Goal: Task Accomplishment & Management: Use online tool/utility

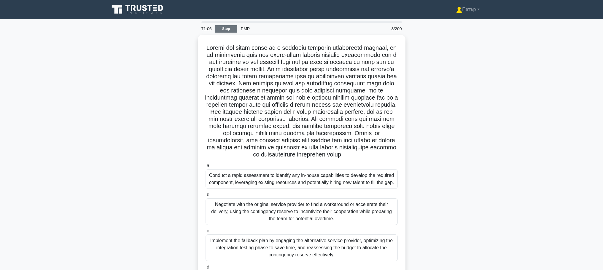
click at [216, 26] on link "Stop" at bounding box center [226, 28] width 22 height 7
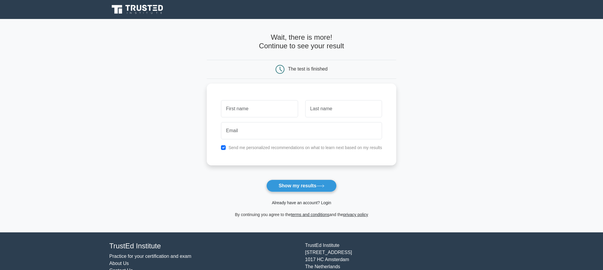
click at [312, 205] on link "Already have an account? Login" at bounding box center [301, 202] width 59 height 5
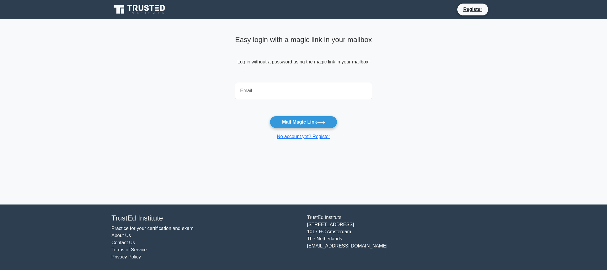
click at [304, 96] on input "email" at bounding box center [303, 90] width 137 height 17
type input "petaratanasovmitsev@gmail.com"
click at [312, 117] on button "Mail Magic Link" at bounding box center [303, 122] width 67 height 12
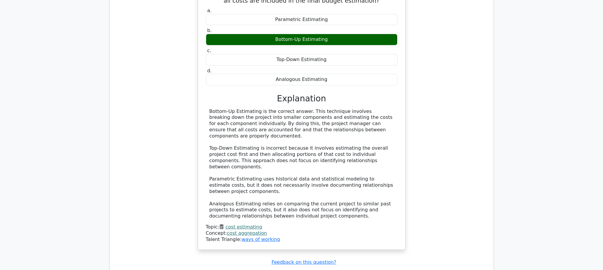
scroll to position [593, 0]
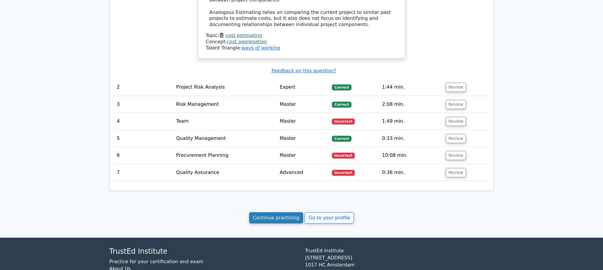
click at [270, 212] on link "Continue practicing" at bounding box center [276, 217] width 54 height 11
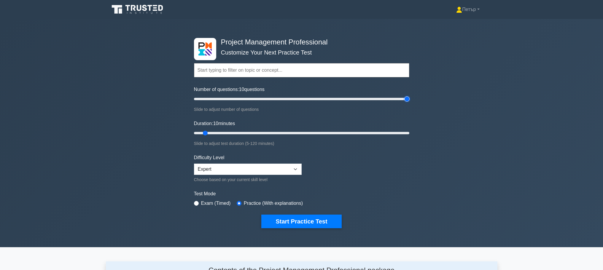
type input "200"
click at [407, 101] on input "Number of questions: 10 questions" at bounding box center [301, 98] width 215 height 7
type input "120"
click at [409, 134] on input "Duration: 10 minutes" at bounding box center [301, 133] width 215 height 7
